Goal: Transaction & Acquisition: Purchase product/service

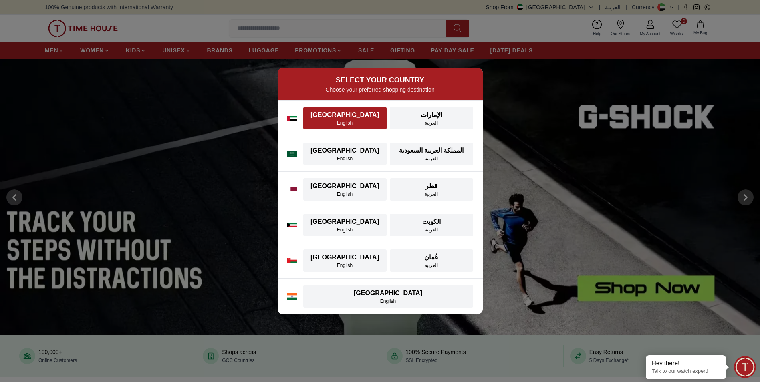
click at [336, 117] on div "[GEOGRAPHIC_DATA]" at bounding box center [345, 115] width 74 height 10
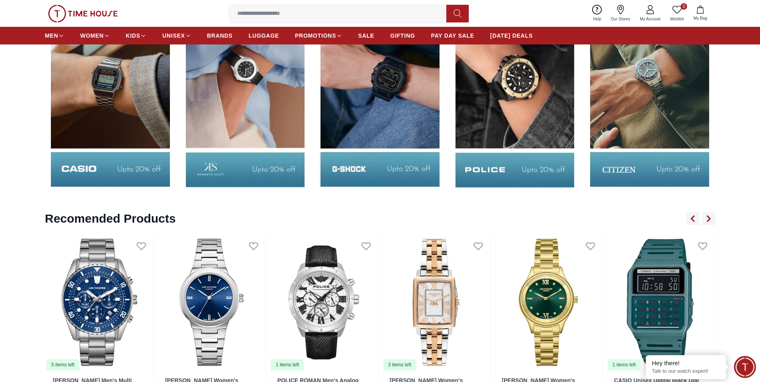
scroll to position [1442, 0]
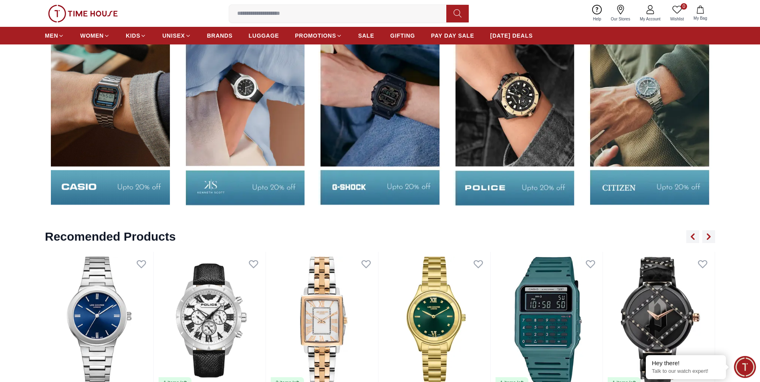
click at [498, 129] on img at bounding box center [514, 111] width 131 height 204
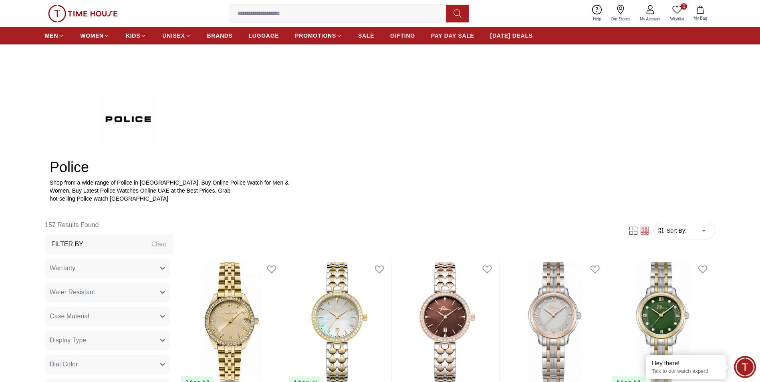
scroll to position [401, 0]
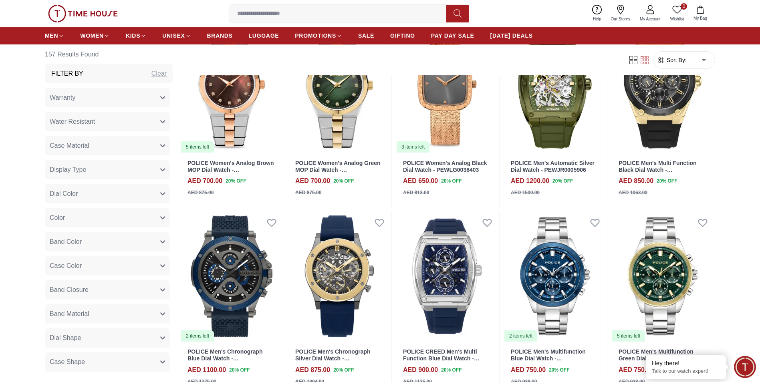
scroll to position [1242, 0]
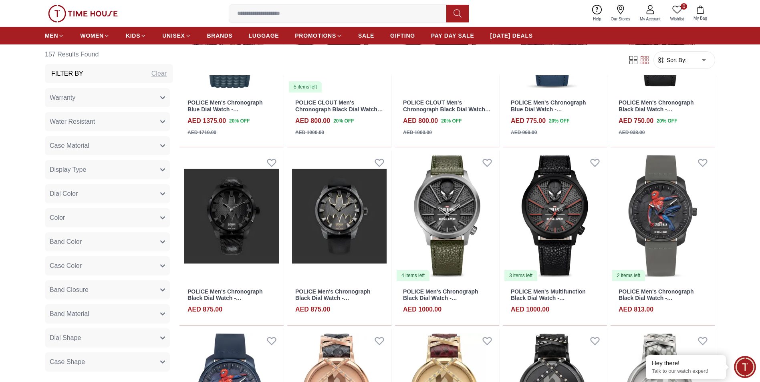
scroll to position [2243, 0]
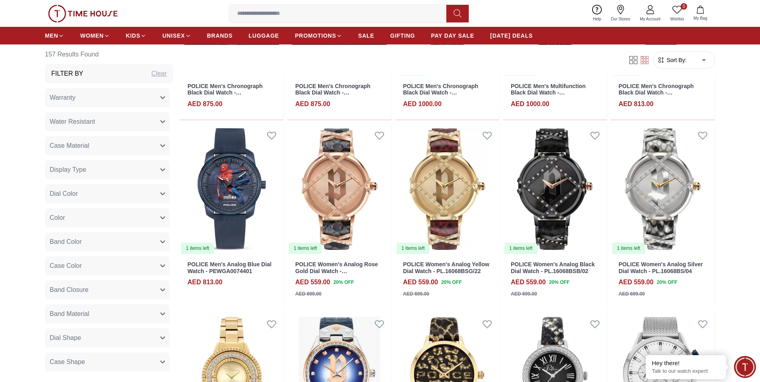
scroll to position [2323, 0]
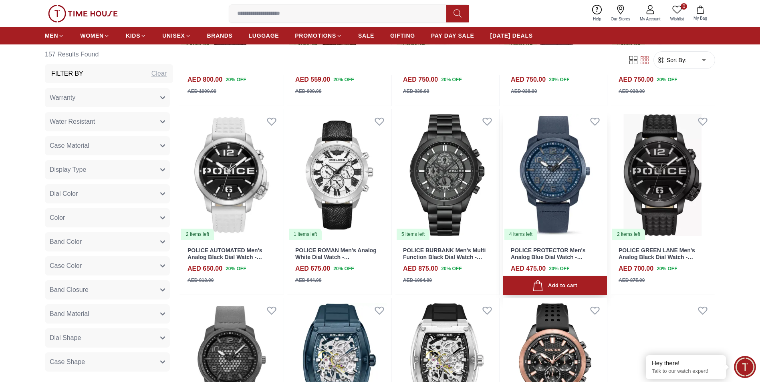
scroll to position [3524, 0]
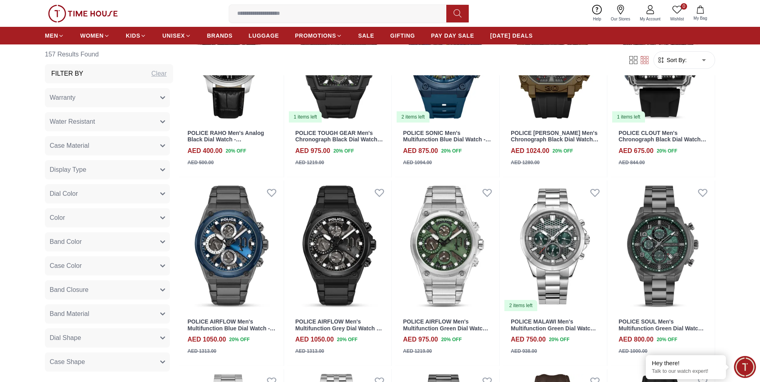
scroll to position [4005, 0]
